Goal: Navigation & Orientation: Find specific page/section

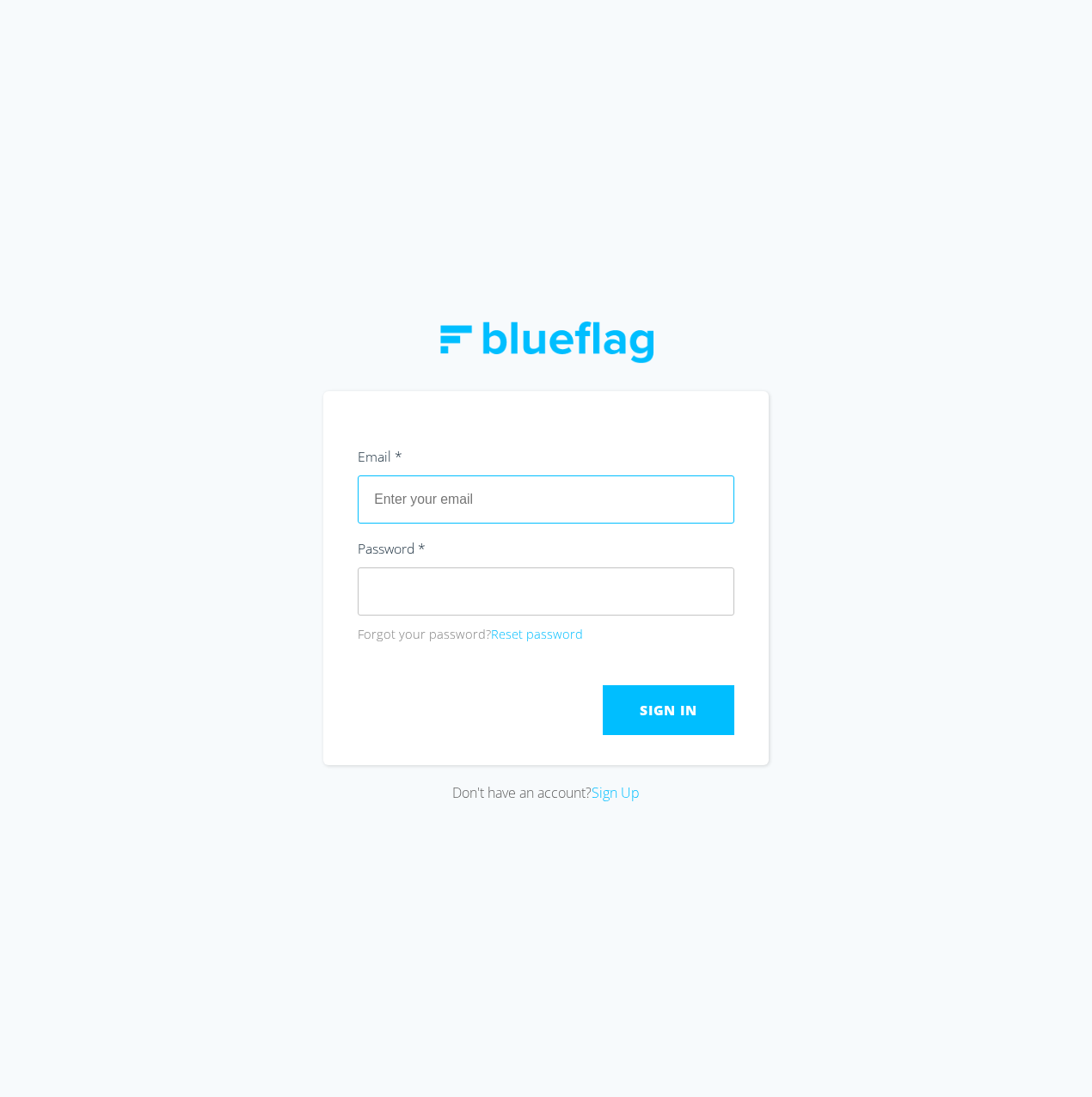
click at [451, 503] on input "text" at bounding box center [546, 499] width 377 height 48
paste input "[EMAIL_ADDRESS][DOMAIN_NAME]"
type input "[EMAIL_ADDRESS][DOMAIN_NAME]"
click at [652, 710] on span "Sign In" at bounding box center [668, 711] width 56 height 19
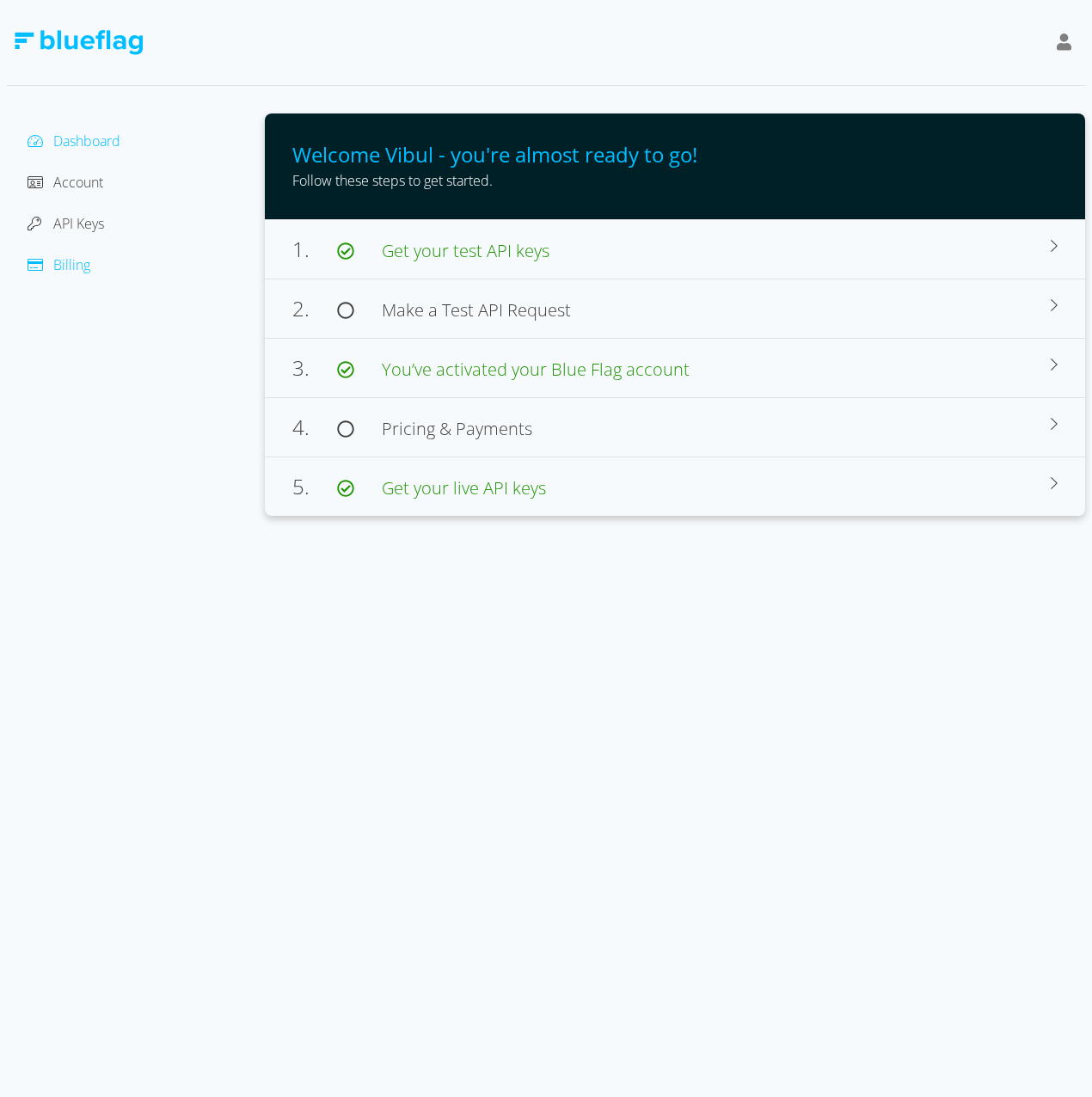
click at [73, 262] on span "Billing" at bounding box center [71, 265] width 37 height 19
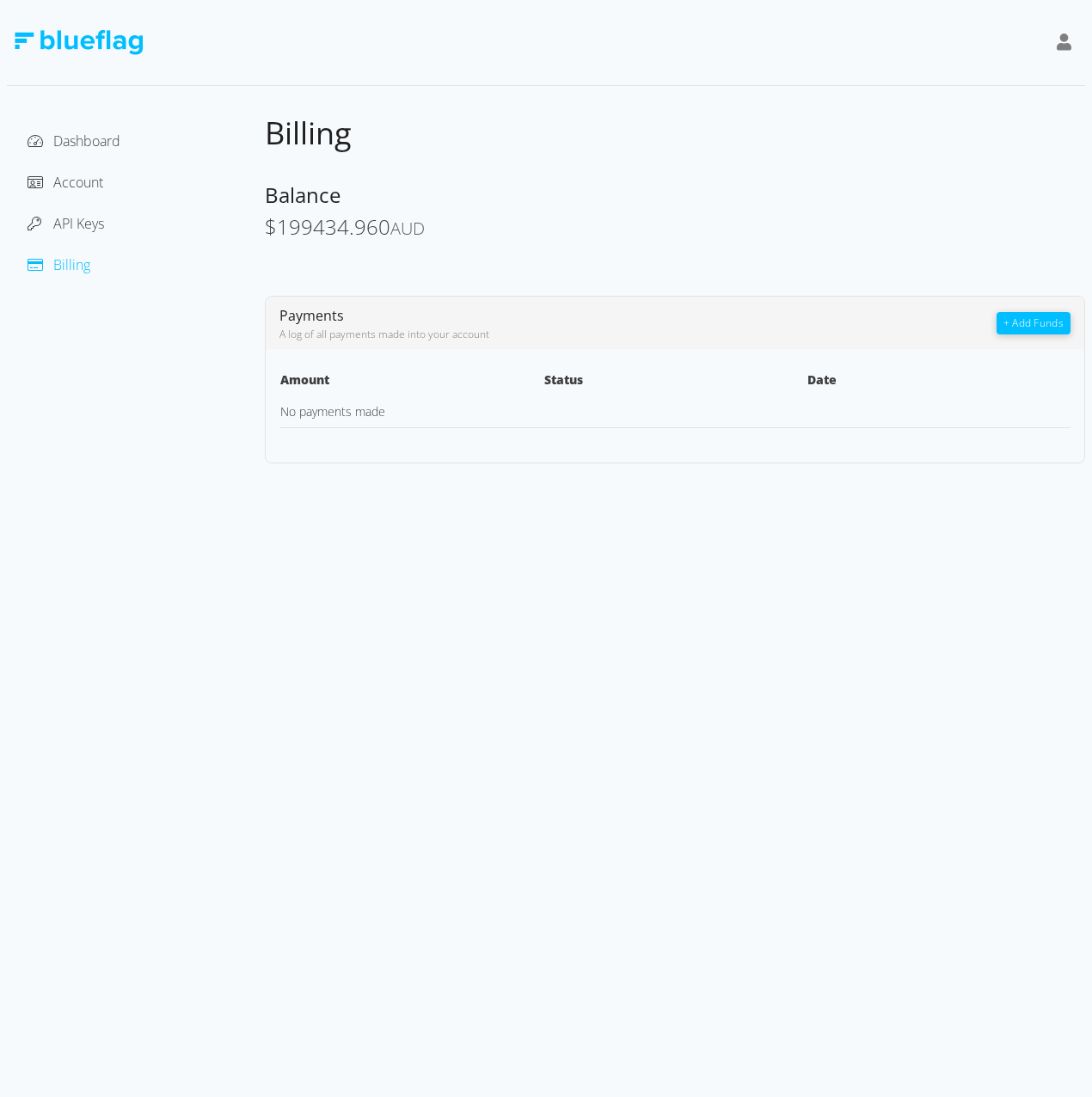
drag, startPoint x: 270, startPoint y: 225, endPoint x: 434, endPoint y: 228, distance: 164.0
click at [434, 228] on div "$ 199434.960 AUD" at bounding box center [674, 228] width 820 height 25
drag, startPoint x: 434, startPoint y: 228, endPoint x: 454, endPoint y: 476, distance: 248.8
click at [454, 476] on div "Dashboard Account API Keys Billing Billing Balance $ 199434.960 AUD Payments A …" at bounding box center [546, 548] width 1092 height 1097
click at [69, 216] on span "API Keys" at bounding box center [78, 224] width 50 height 19
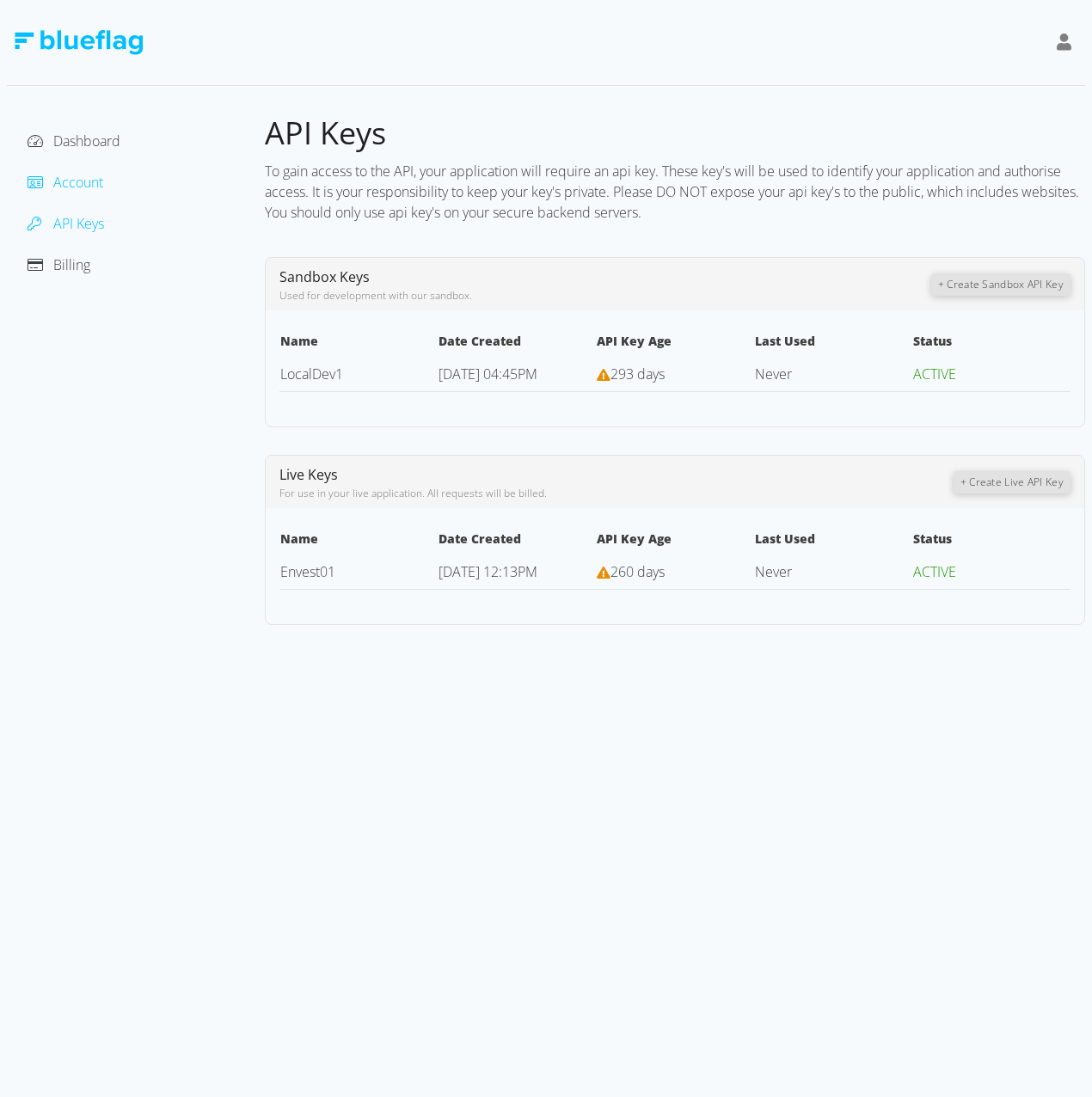
click at [76, 182] on span "Account" at bounding box center [77, 182] width 49 height 19
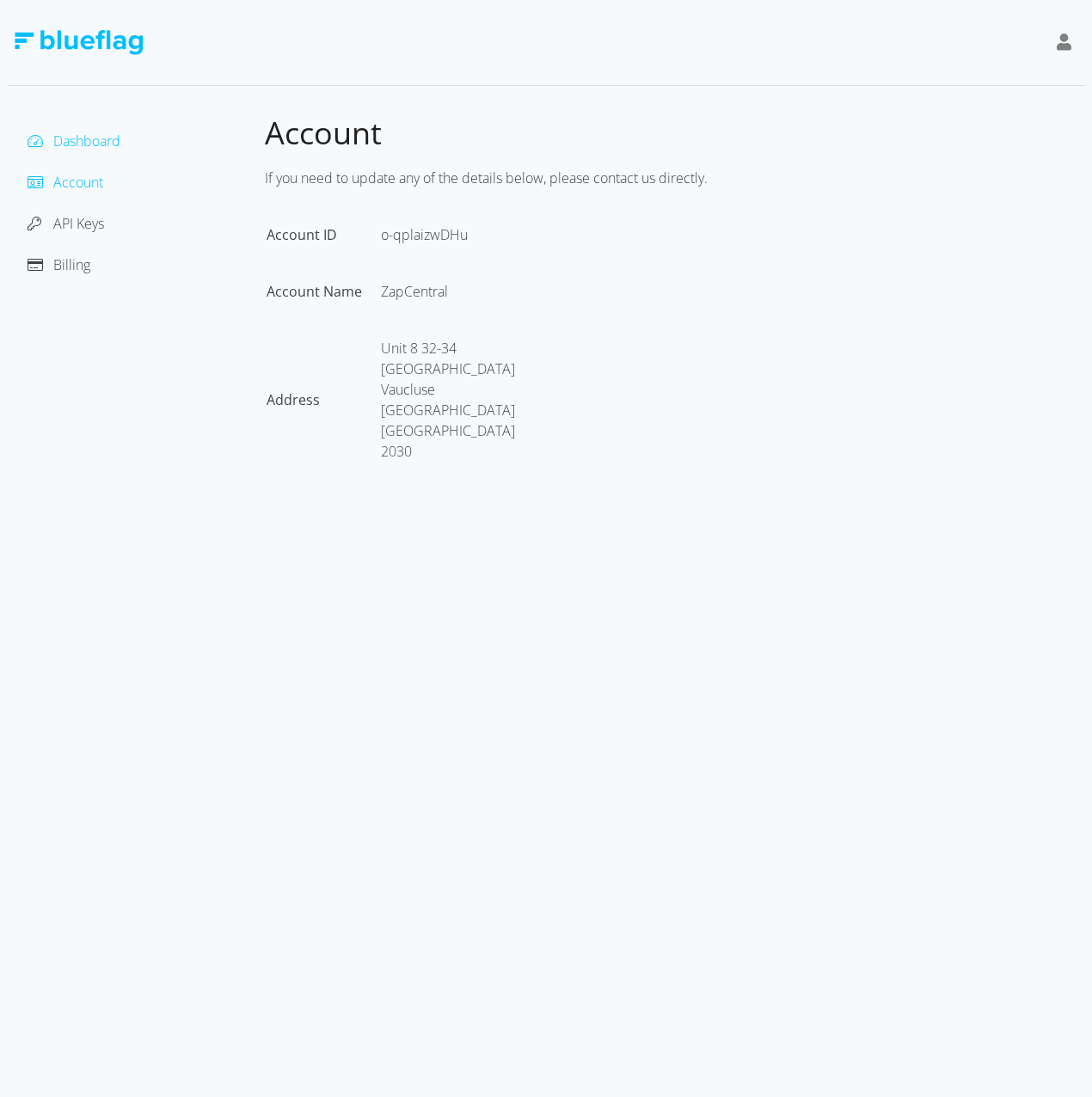
click at [82, 136] on span "Dashboard" at bounding box center [86, 141] width 67 height 19
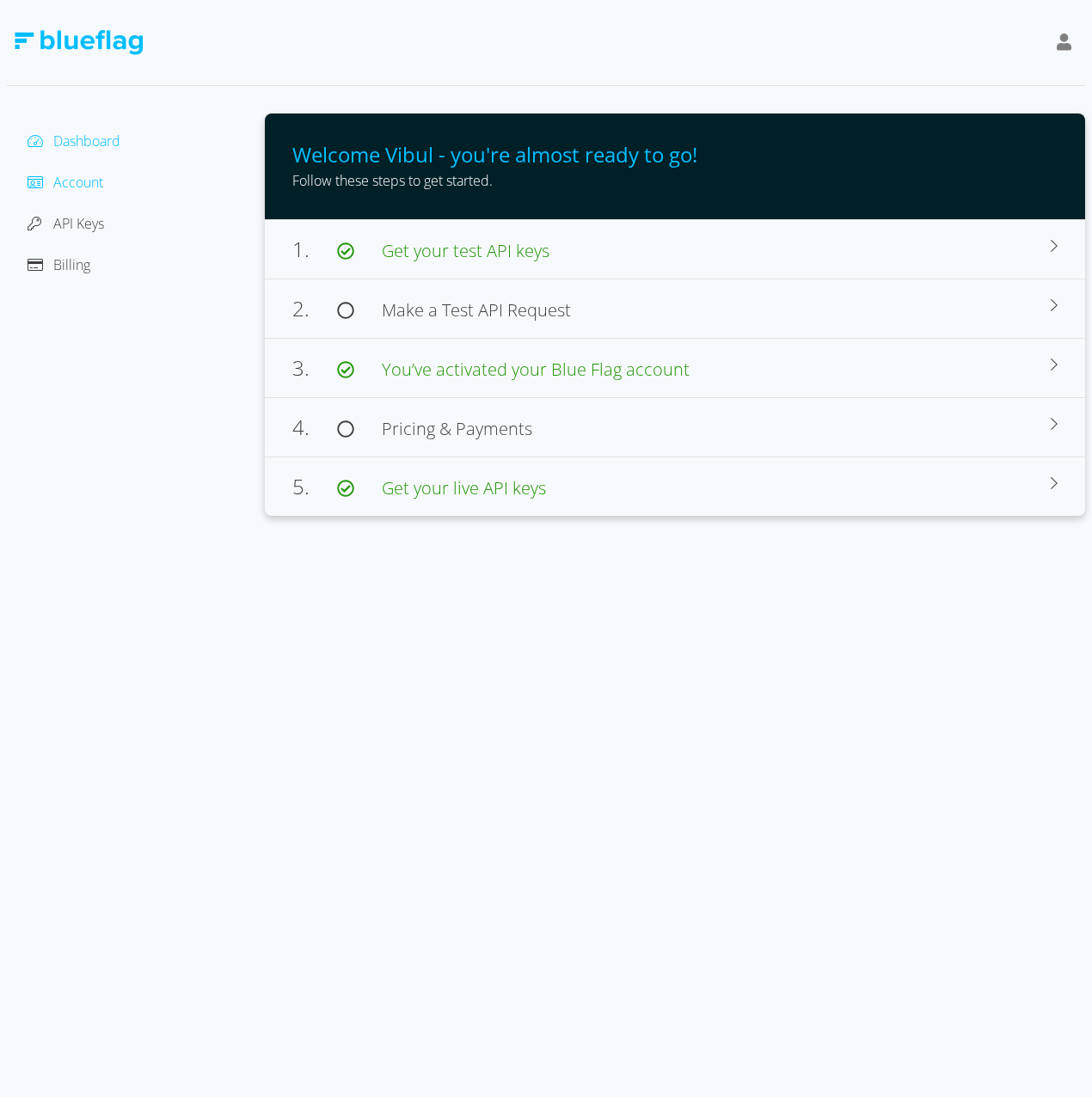
click at [77, 181] on span "Account" at bounding box center [77, 182] width 49 height 19
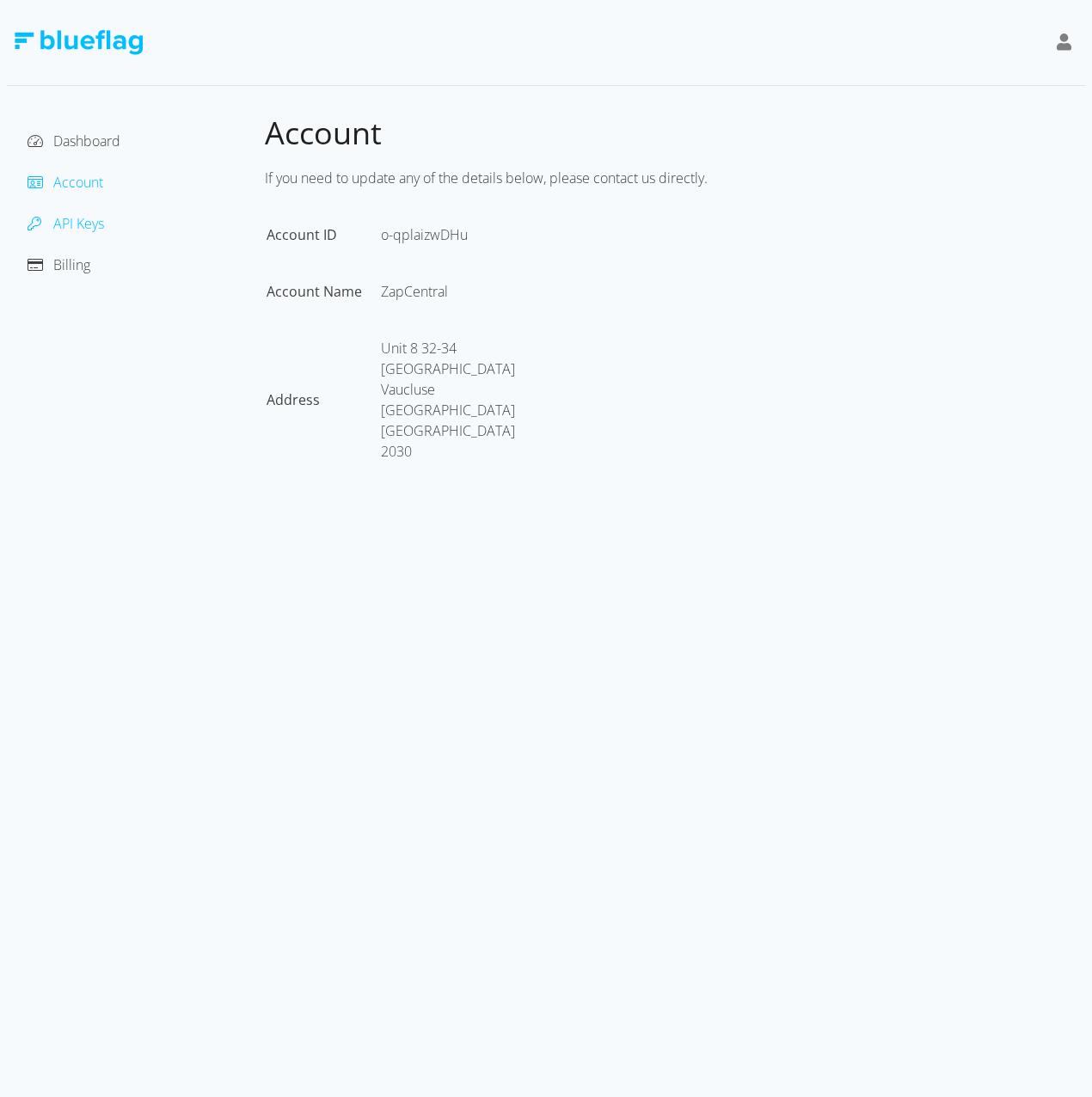
click at [76, 222] on span "API Keys" at bounding box center [78, 224] width 50 height 19
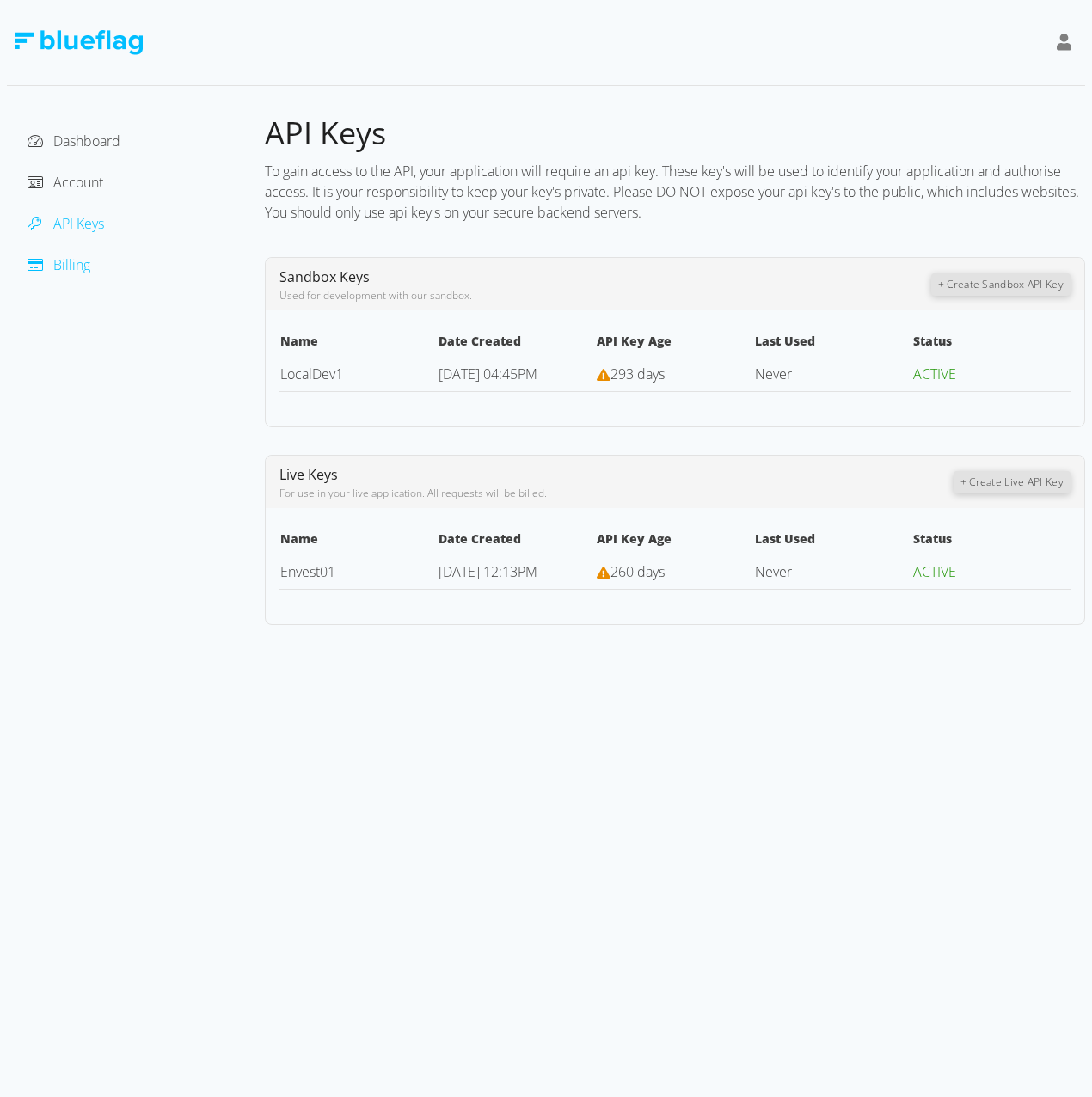
click at [81, 262] on span "Billing" at bounding box center [71, 265] width 37 height 19
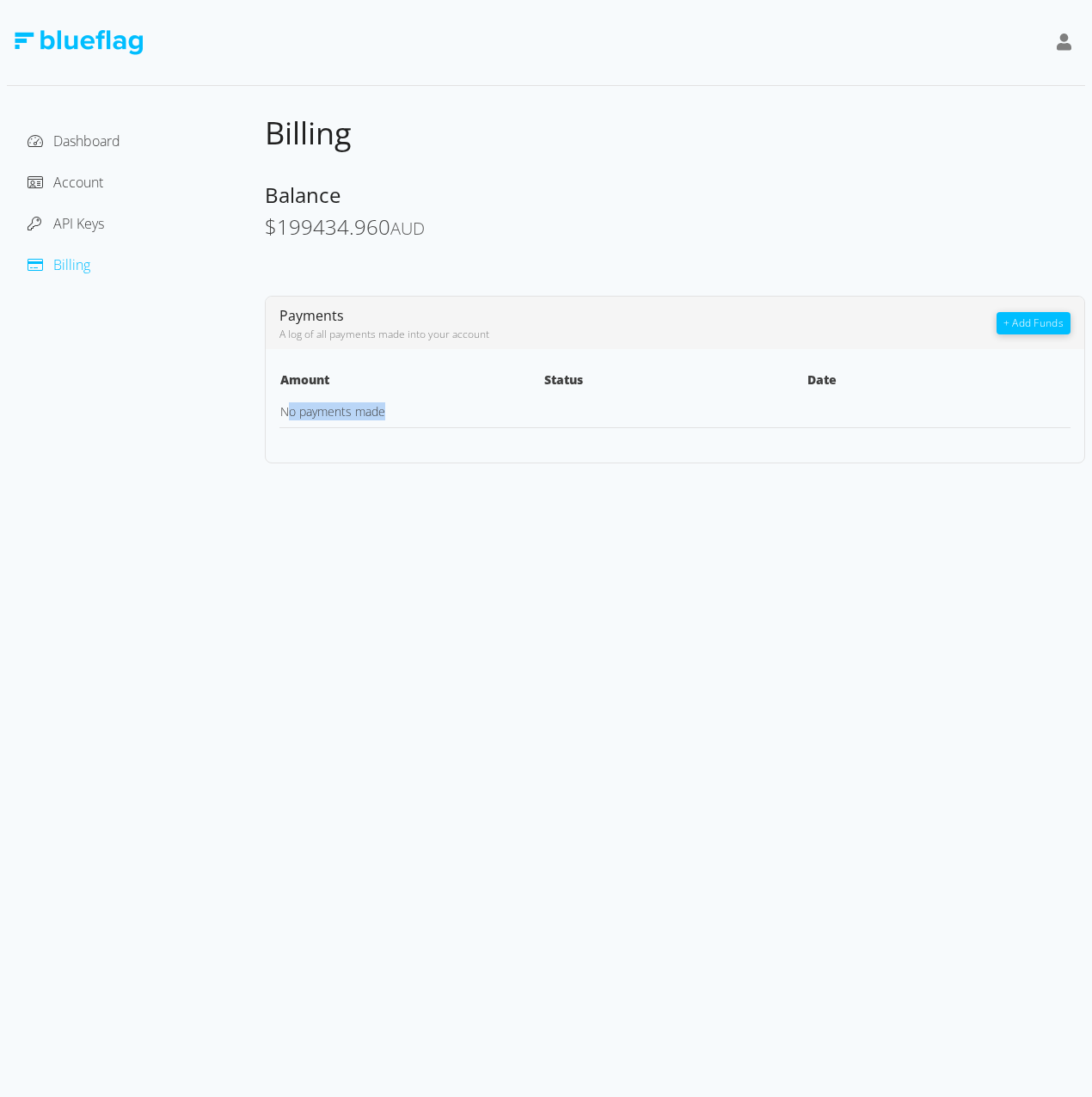
drag, startPoint x: 286, startPoint y: 417, endPoint x: 398, endPoint y: 412, distance: 112.1
click at [398, 412] on td "No payments made" at bounding box center [411, 412] width 264 height 33
click at [447, 499] on div "Dashboard Account API Keys Billing Billing Balance $ 199434.960 AUD Payments A …" at bounding box center [546, 548] width 1092 height 1097
drag, startPoint x: 285, startPoint y: 228, endPoint x: 404, endPoint y: 227, distance: 119.0
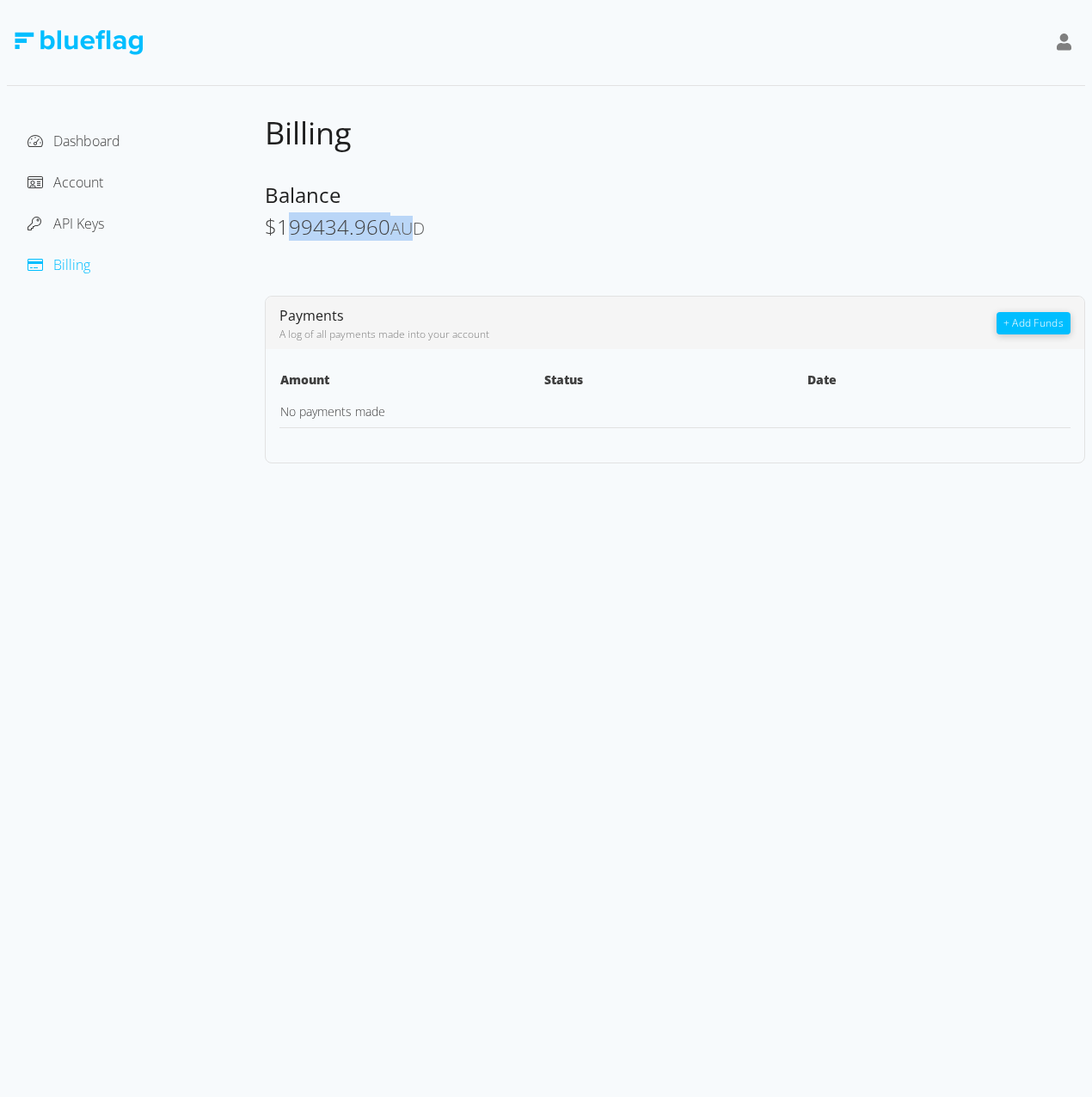
click at [404, 227] on span "$ 199434.960 AUD" at bounding box center [345, 227] width 160 height 29
drag, startPoint x: 404, startPoint y: 227, endPoint x: 525, endPoint y: 506, distance: 304.1
click at [523, 507] on div "Dashboard Account API Keys Billing Billing Balance $ 199434.960 AUD Payments A …" at bounding box center [546, 548] width 1092 height 1097
click at [1069, 36] on icon at bounding box center [1065, 43] width 16 height 17
click at [324, 516] on div "Dashboard Account API Keys Billing Billing Balance $ 199434.960 AUD Payments A …" at bounding box center [546, 548] width 1092 height 1097
